Goal: Find specific page/section: Find specific page/section

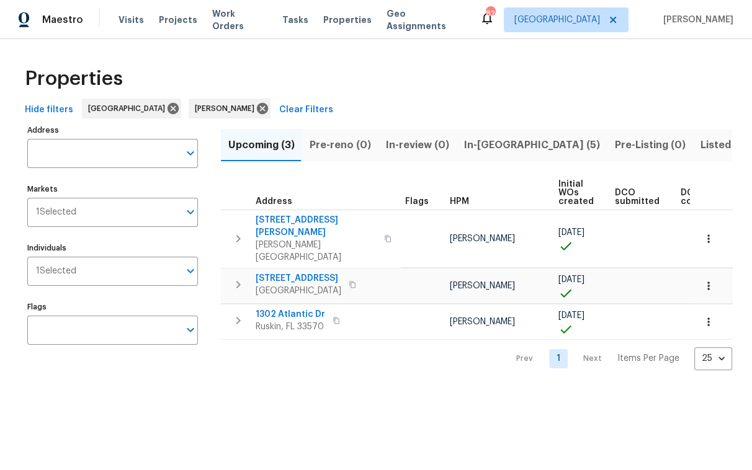
click at [30, 105] on span "Hide filters" at bounding box center [49, 110] width 48 height 16
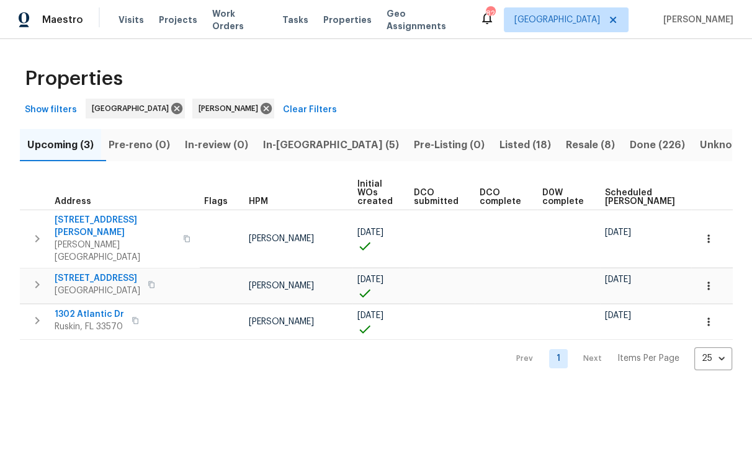
click at [310, 150] on span "In-reno (5)" at bounding box center [331, 144] width 136 height 17
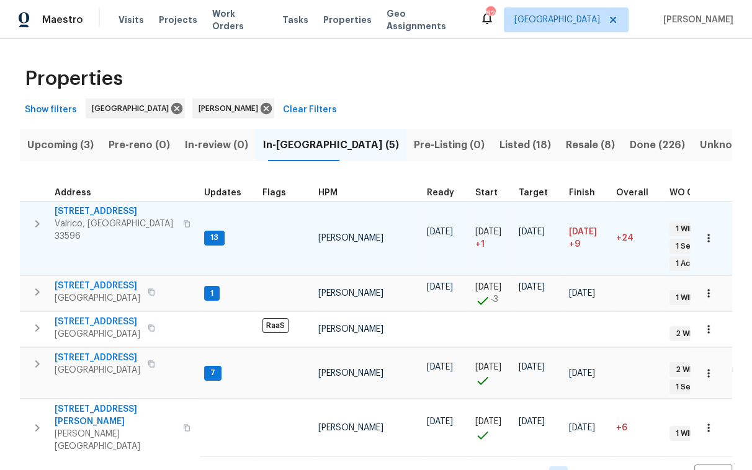
click at [97, 209] on span "2715 Golf Heights Cir" at bounding box center [115, 211] width 121 height 12
